Goal: Task Accomplishment & Management: Complete application form

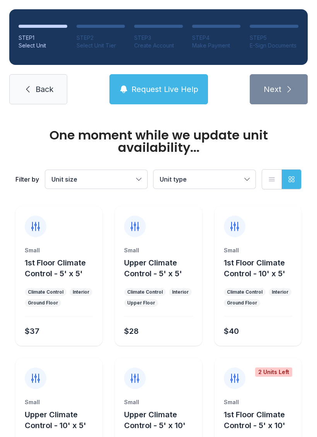
click at [139, 175] on button "Unit size" at bounding box center [96, 179] width 102 height 19
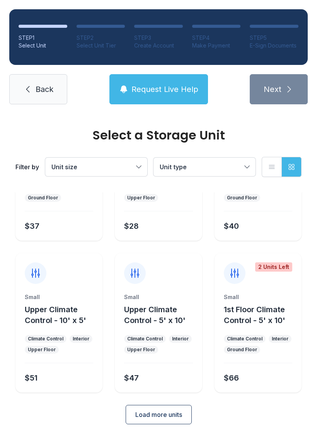
scroll to position [92, 0]
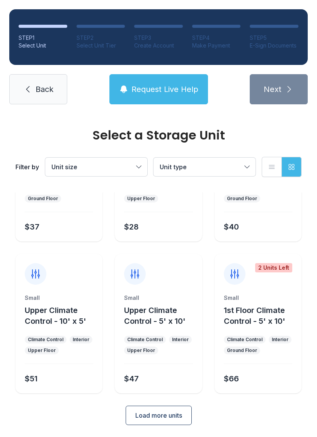
click at [155, 414] on span "Load more units" at bounding box center [158, 414] width 47 height 9
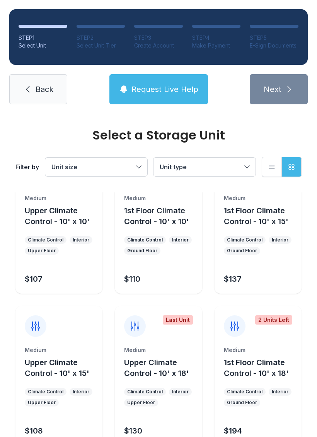
scroll to position [343, 0]
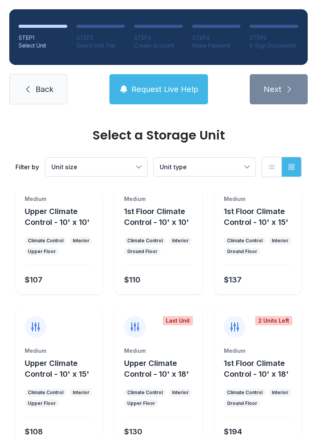
click at [34, 90] on link "Back" at bounding box center [38, 89] width 58 height 30
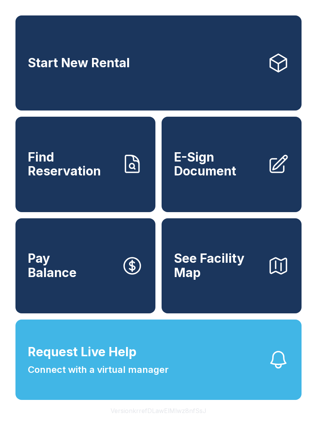
click at [214, 178] on span "E-Sign Document" at bounding box center [217, 164] width 87 height 28
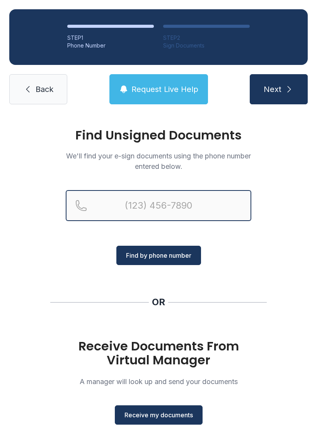
click at [174, 203] on input "Reservation phone number" at bounding box center [158, 205] width 185 height 31
type input "("
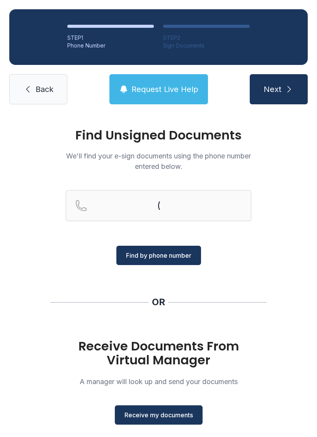
click at [291, 207] on div "Find Unsigned Documents We'll find your e-sign documents using the phone number…" at bounding box center [158, 285] width 317 height 342
click at [160, 414] on span "Receive my documents" at bounding box center [158, 414] width 68 height 9
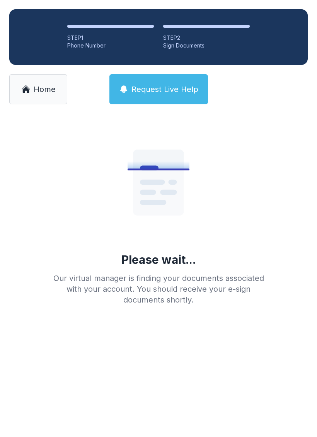
click at [36, 87] on span "Home" at bounding box center [45, 89] width 22 height 11
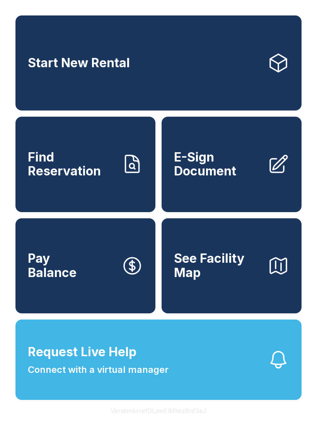
click at [216, 176] on span "E-Sign Document" at bounding box center [217, 164] width 87 height 28
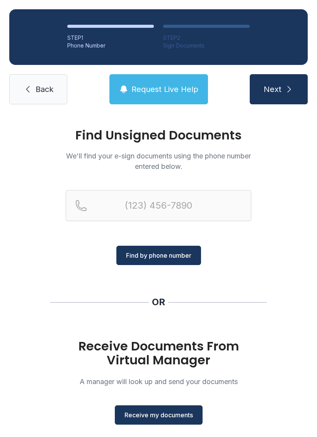
click at [151, 413] on span "Receive my documents" at bounding box center [158, 414] width 68 height 9
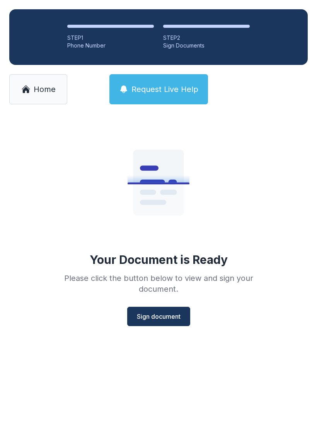
click at [156, 314] on span "Sign document" at bounding box center [159, 316] width 44 height 9
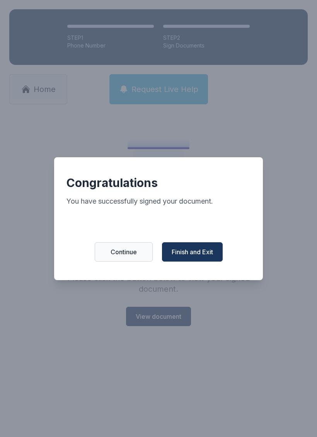
click at [202, 255] on span "Finish and Exit" at bounding box center [191, 251] width 41 height 9
